Goal: Contribute content: Add original content to the website for others to see

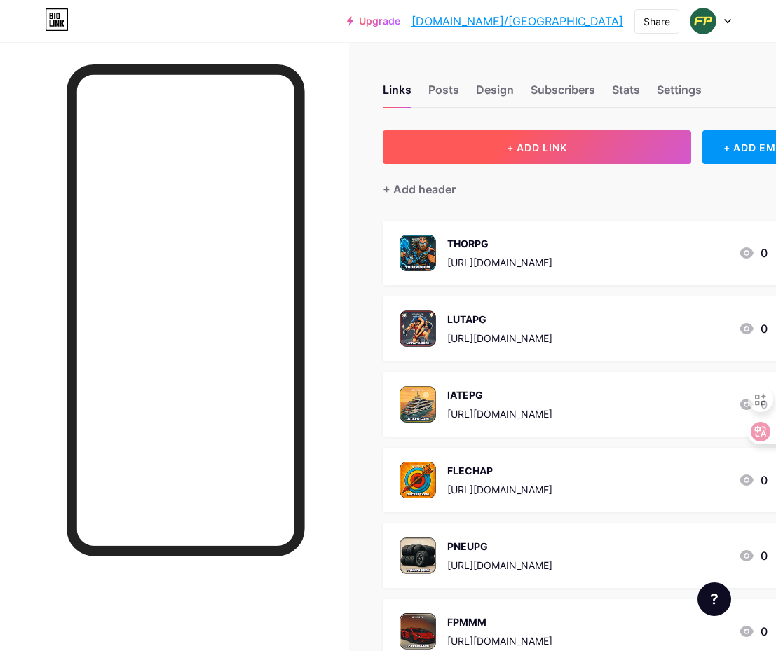
click at [577, 156] on button "+ ADD LINK" at bounding box center [537, 147] width 308 height 34
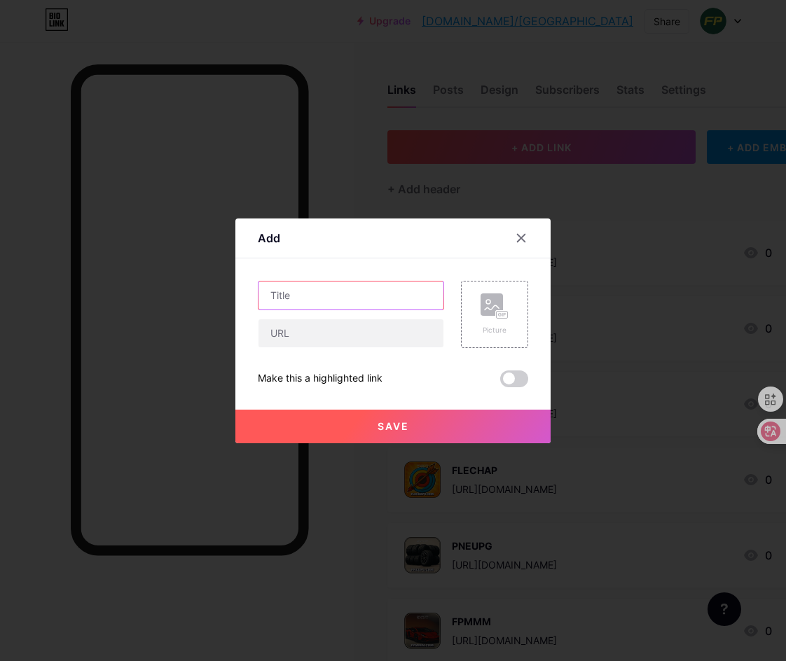
click at [381, 292] on input "text" at bounding box center [351, 296] width 185 height 28
paste input "FOLHAPG"
type input "FOLHAPG"
drag, startPoint x: 536, startPoint y: 272, endPoint x: 529, endPoint y: 279, distance: 9.9
click at [536, 272] on div "Add Content YouTube Play YouTube video without leaving your page. ADD Vimeo Pla…" at bounding box center [392, 331] width 315 height 225
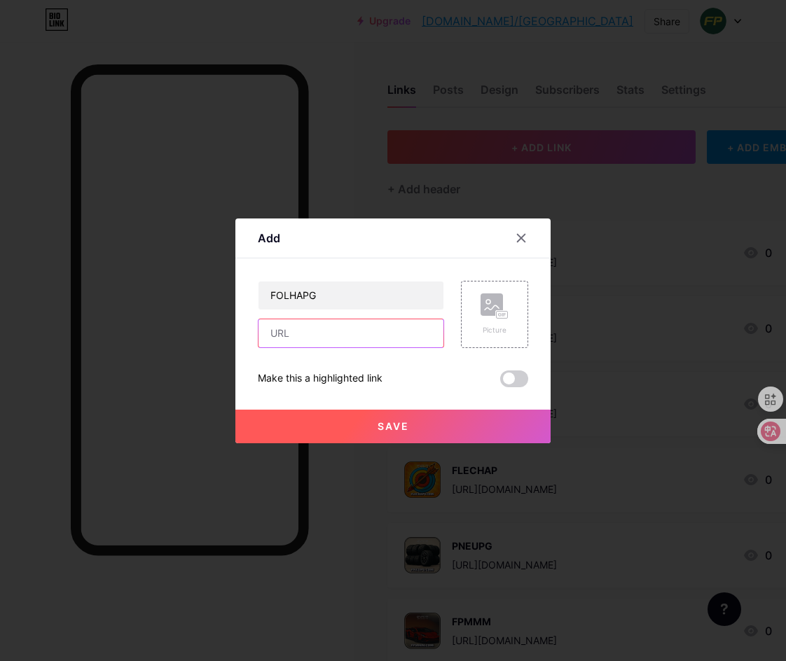
click at [319, 329] on input "text" at bounding box center [351, 333] width 185 height 28
paste input "[URL][DOMAIN_NAME]"
type input "[URL][DOMAIN_NAME]"
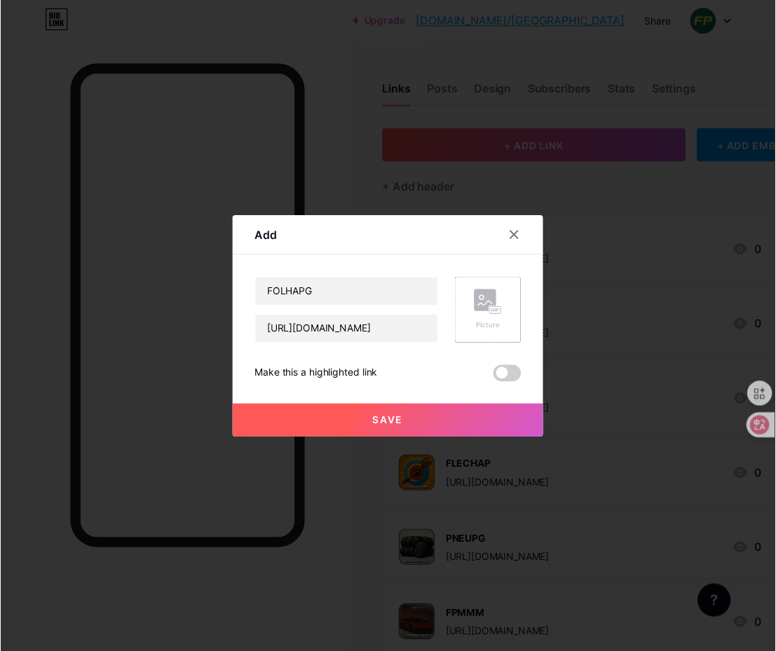
scroll to position [0, 0]
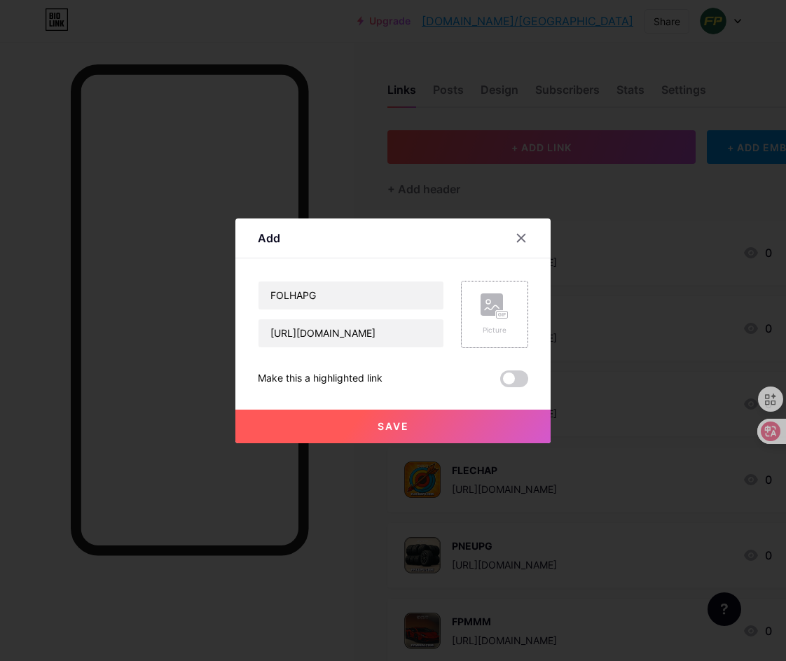
click at [509, 309] on div "Picture" at bounding box center [494, 314] width 67 height 67
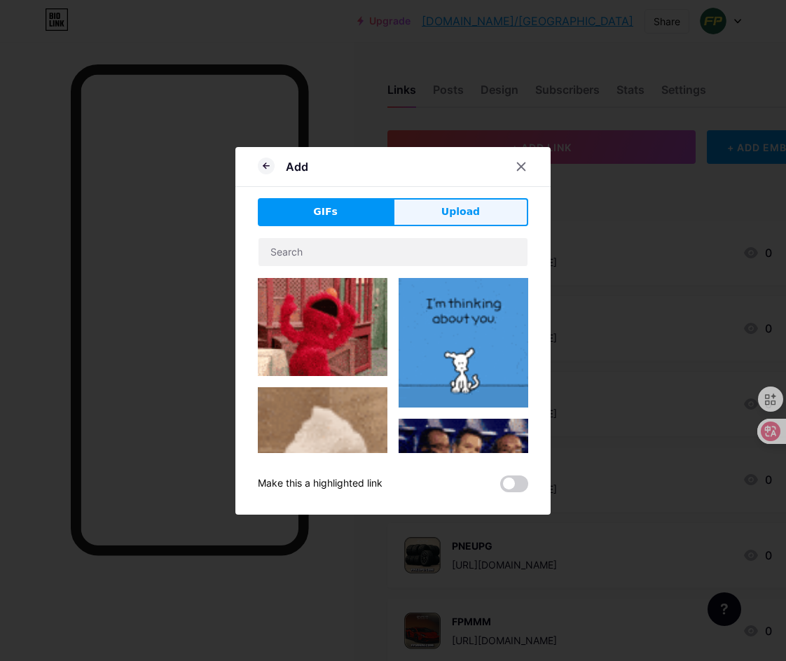
click at [465, 219] on button "Upload" at bounding box center [460, 212] width 135 height 28
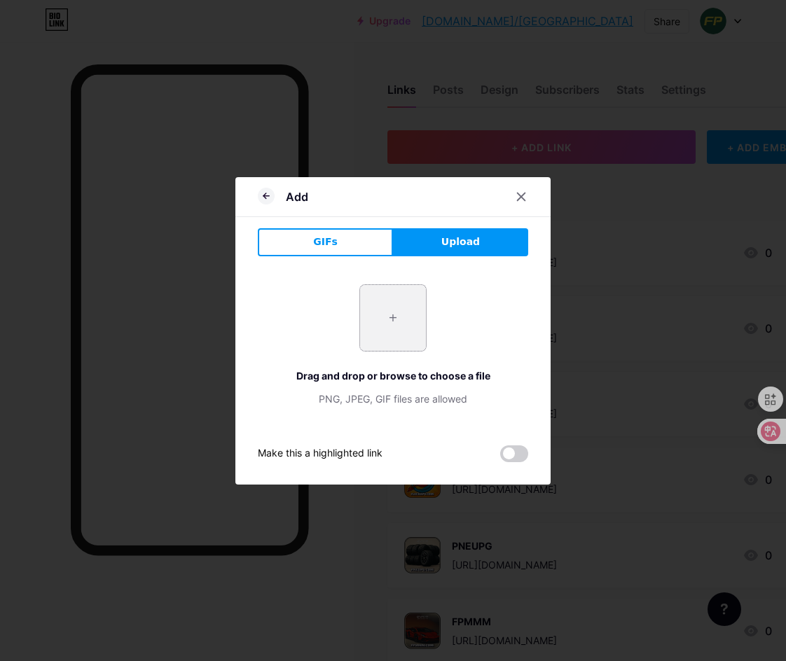
click at [408, 319] on input "file" at bounding box center [393, 318] width 66 height 66
type input "C:\fakepath\1.jpg"
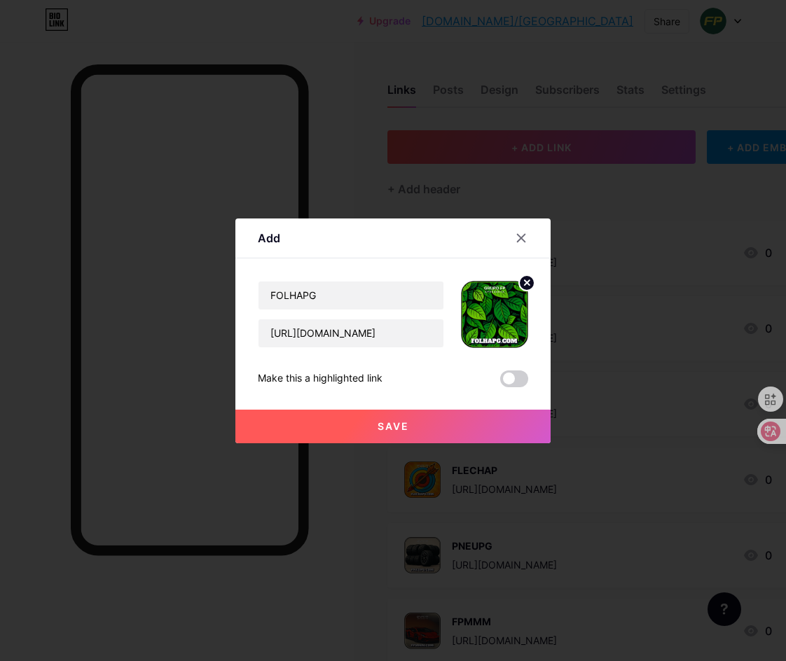
click at [404, 422] on span "Save" at bounding box center [394, 426] width 32 height 12
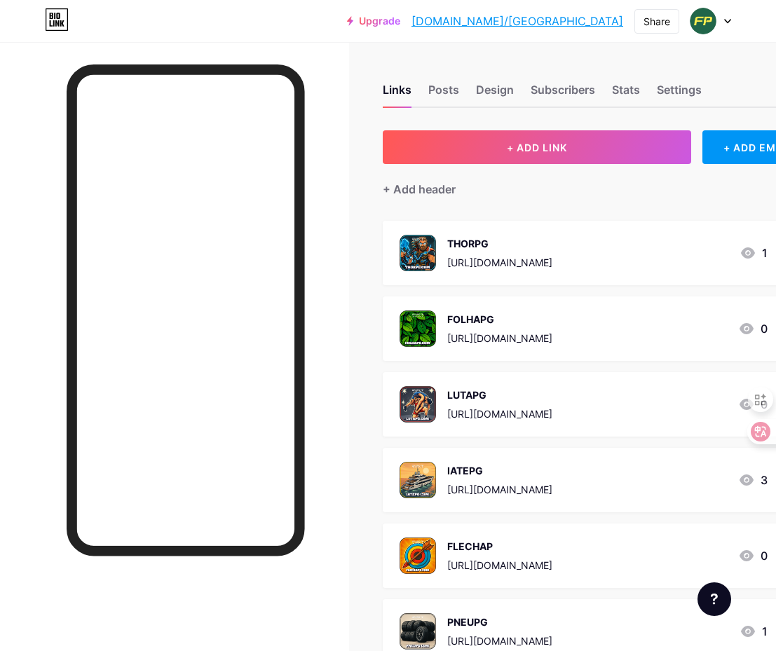
scroll to position [0, 106]
